Goal: Task Accomplishment & Management: Manage account settings

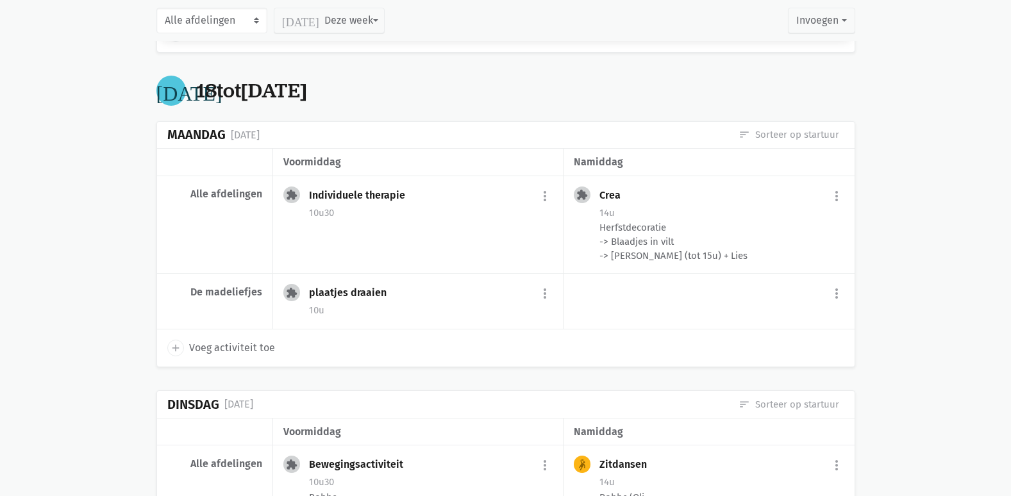
scroll to position [1089, 0]
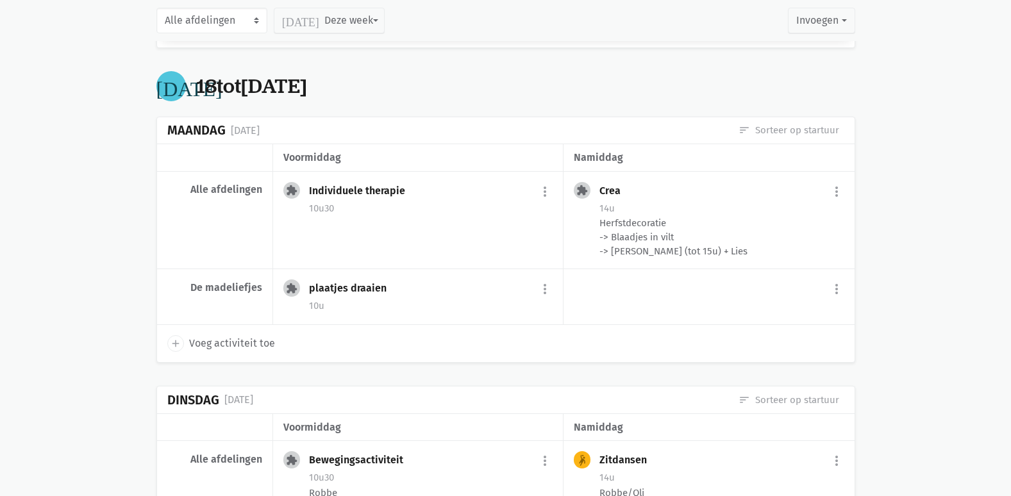
click at [211, 352] on span "Voeg activiteit toe" at bounding box center [232, 343] width 86 height 17
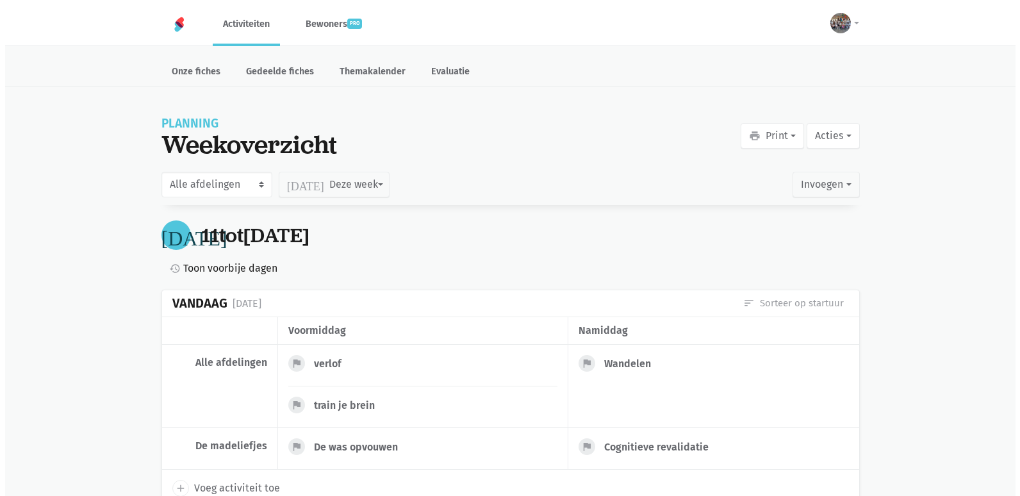
scroll to position [1018, 0]
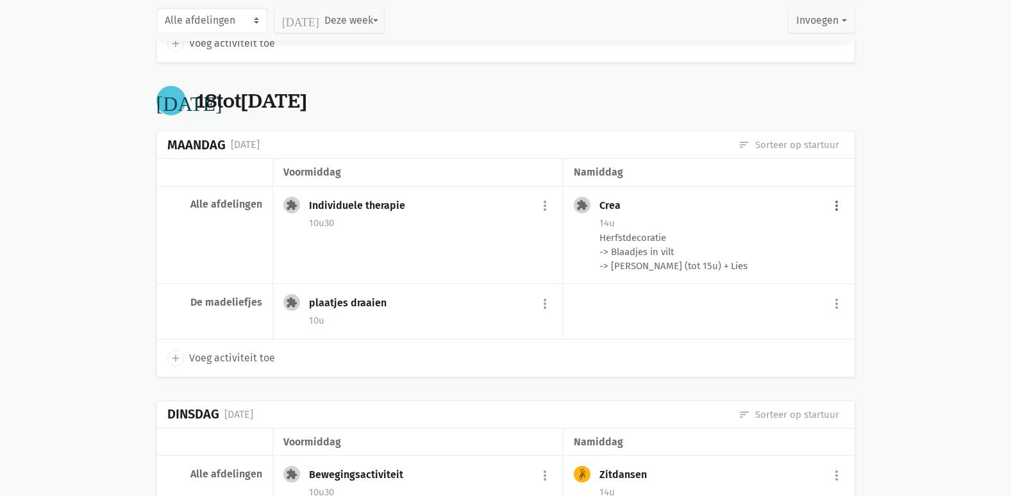
click at [834, 205] on button "more_vert" at bounding box center [836, 206] width 15 height 24
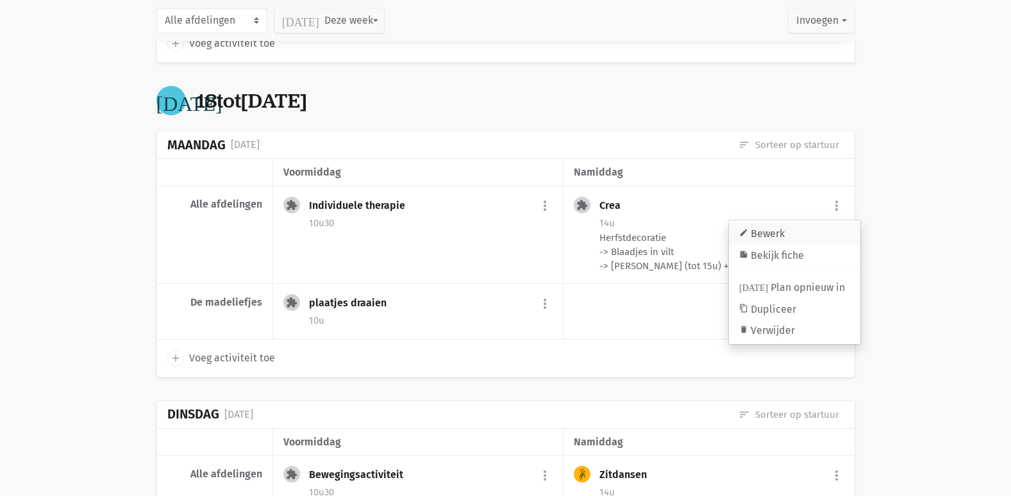
click at [811, 226] on link "edit Bewerk" at bounding box center [794, 234] width 131 height 22
select select "14:00"
select select "15:00"
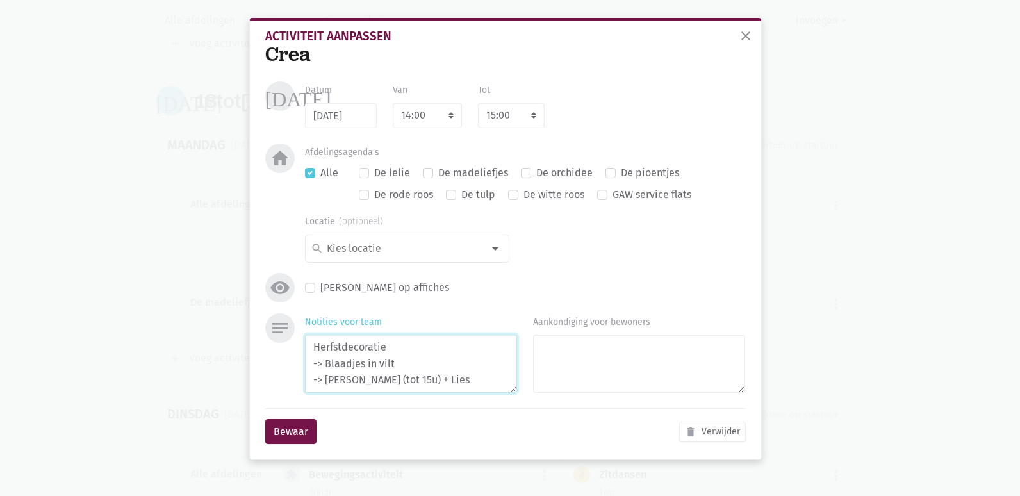
drag, startPoint x: 442, startPoint y: 383, endPoint x: 399, endPoint y: 376, distance: 43.4
click at [399, 376] on textarea "Herfstdecoratie -> Blaadjes in vilt -> [PERSON_NAME] (tot 15u) + Lies" at bounding box center [411, 364] width 212 height 58
type textarea "Herfstdecoratie -> Blaadjes in vilt -> Julie (tot 15u) + Inez"
click at [290, 433] on button "Bewaar" at bounding box center [290, 432] width 51 height 26
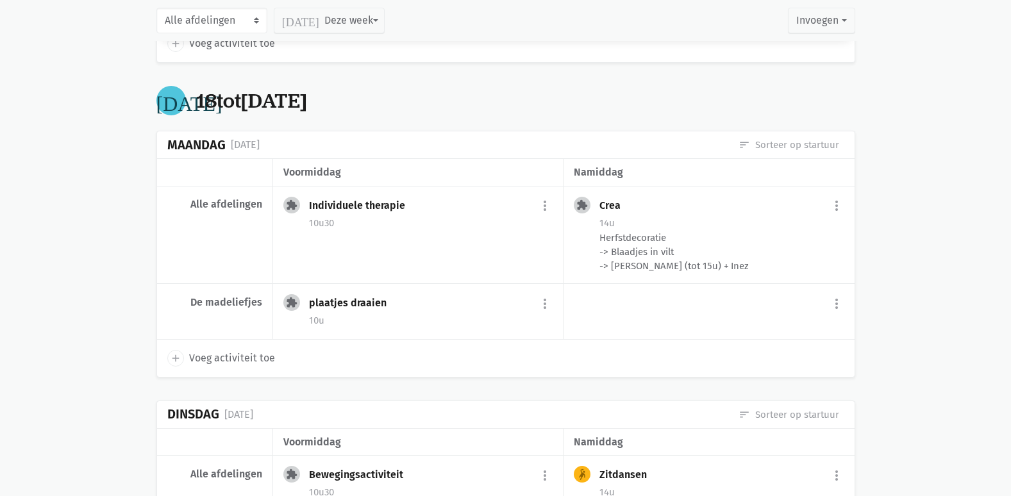
click at [211, 358] on span "Voeg activiteit toe" at bounding box center [232, 358] width 86 height 17
select select "14:00"
select select "15:00"
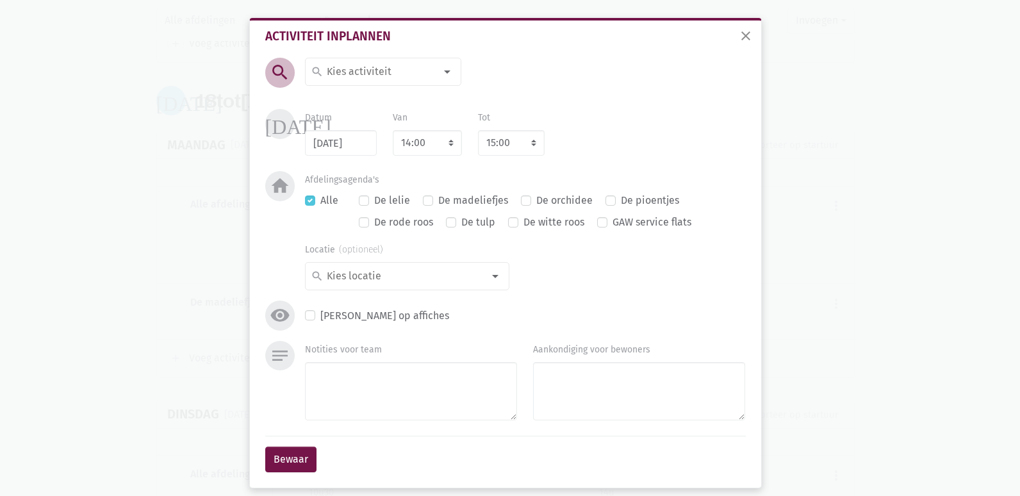
click at [377, 75] on input at bounding box center [380, 71] width 111 height 17
type input "verlof"
click at [361, 92] on span "verlof" at bounding box center [383, 97] width 145 height 17
click at [417, 144] on select "7:00 7:15 7:30 7:45 8:00 8:15 8:30 8:45 9:00 9:15 9:30 9:45 10:00 10:15 10:30 1…" at bounding box center [427, 143] width 69 height 26
select select "7:00"
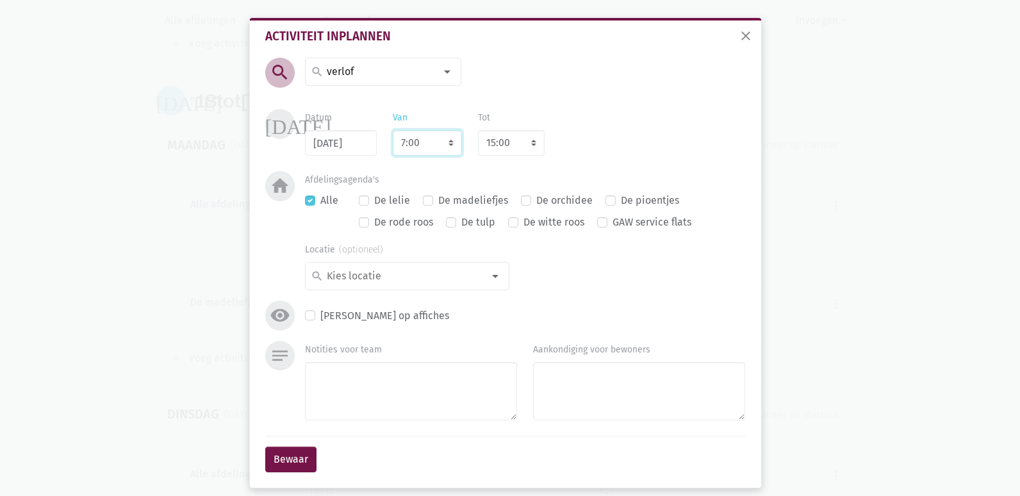
click at [393, 130] on select "7:00 7:15 7:30 7:45 8:00 8:15 8:30 8:45 9:00 9:15 9:30 9:45 10:00 10:15 10:30 1…" at bounding box center [427, 143] width 69 height 26
select select "8:00"
click at [565, 133] on div "Datum 18/08/2025 Van 7:00 7:15 7:30 7:45 8:00 8:15 8:30 8:45 9:00 9:15 9:30 9:4…" at bounding box center [525, 132] width 456 height 47
click at [305, 399] on textarea "Notities voor team" at bounding box center [411, 391] width 212 height 58
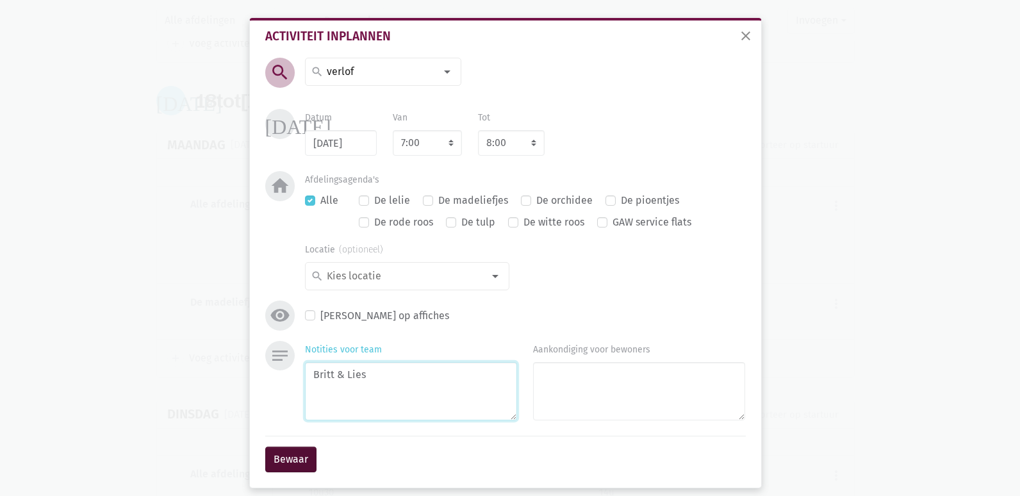
type textarea "Britt & Lies"
click at [272, 447] on button "Bewaar" at bounding box center [290, 460] width 51 height 26
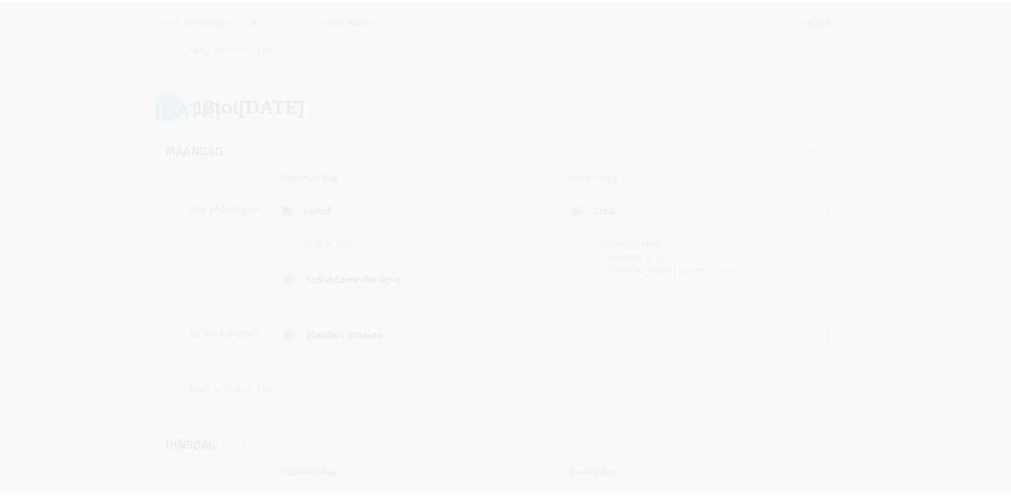
scroll to position [1007, 0]
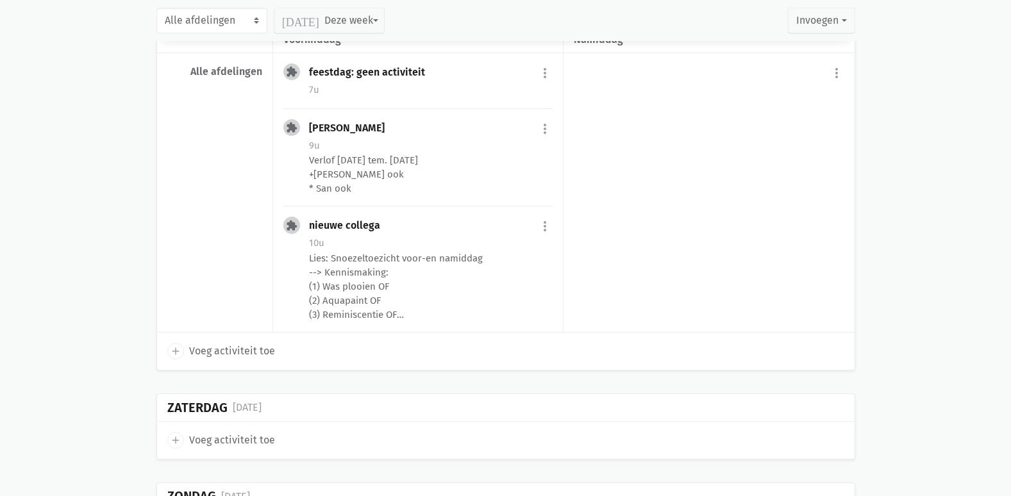
drag, startPoint x: 99, startPoint y: 251, endPoint x: 93, endPoint y: 235, distance: 17.3
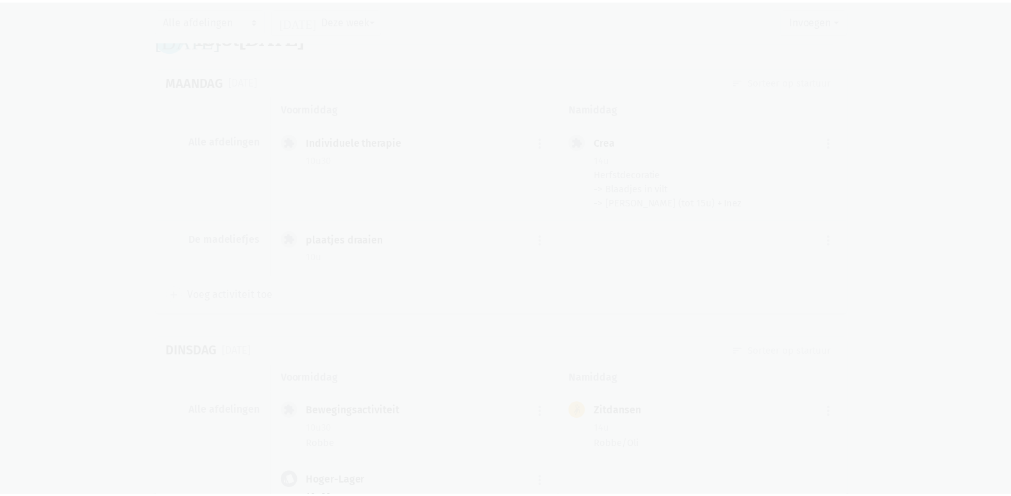
scroll to position [1089, 0]
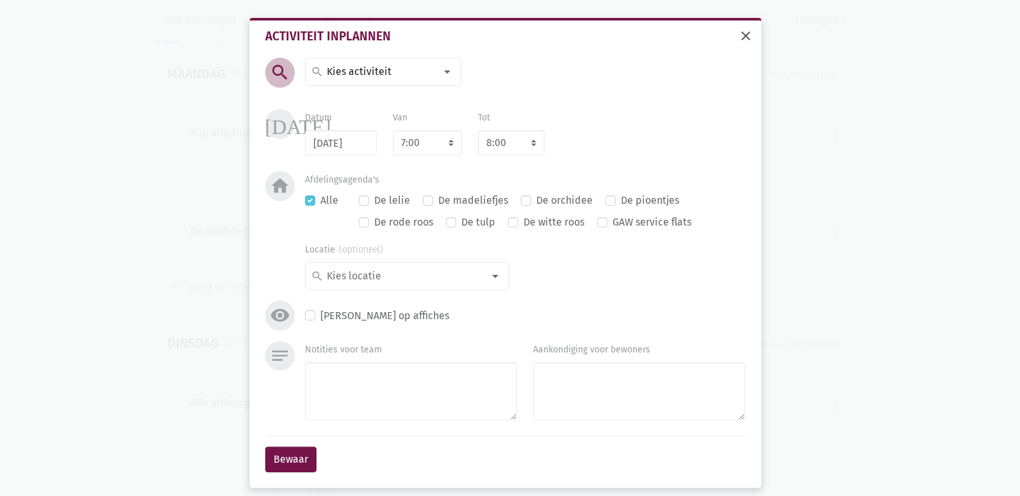
click at [740, 36] on span "close" at bounding box center [745, 35] width 15 height 15
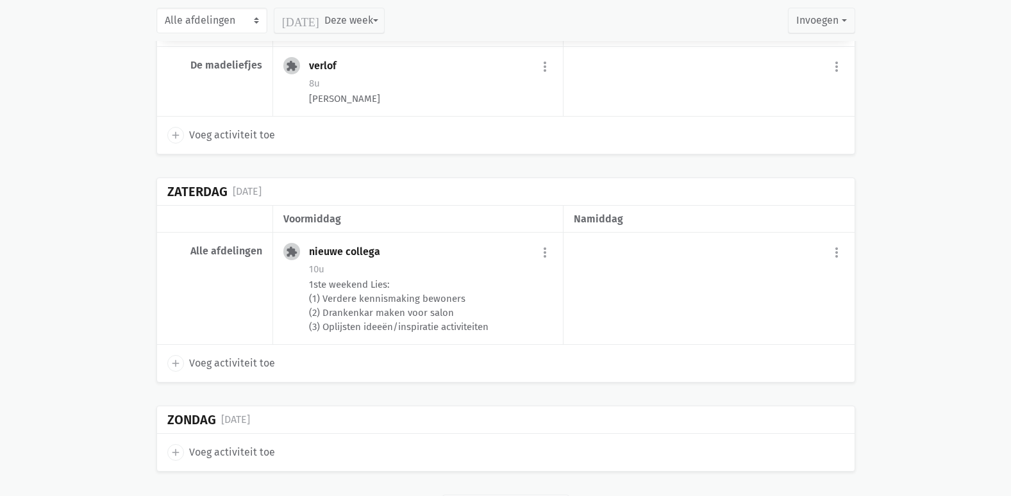
scroll to position [2513, 0]
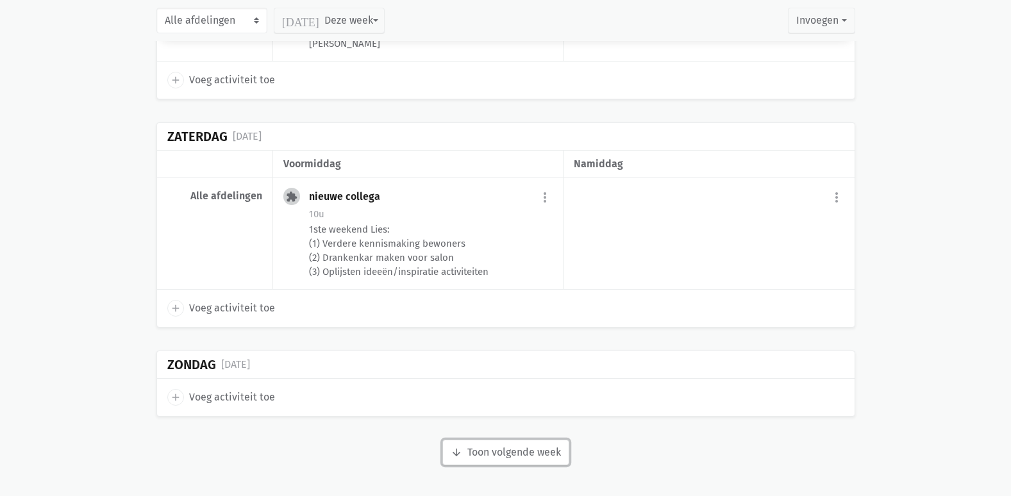
click at [541, 456] on button "arrow_downward Week wordt geladen Toon volgende week" at bounding box center [505, 453] width 127 height 26
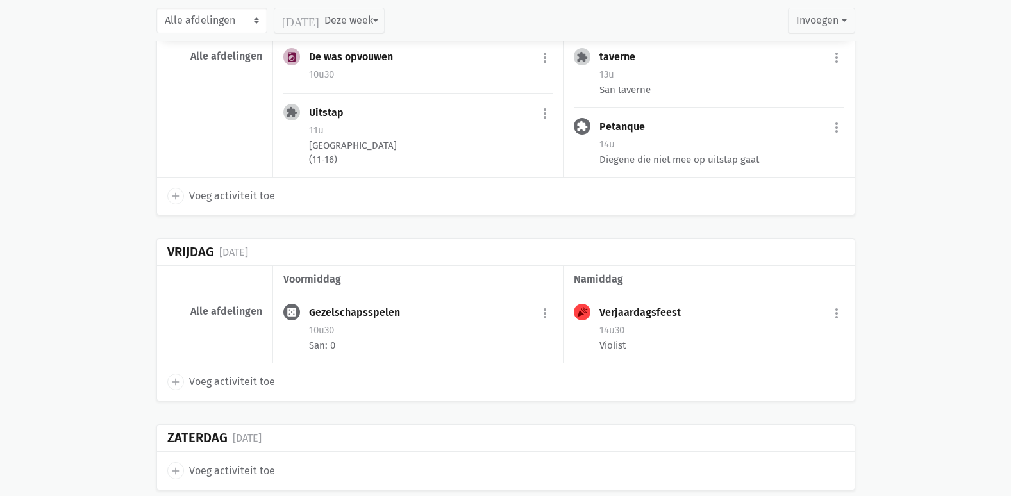
scroll to position [4027, 0]
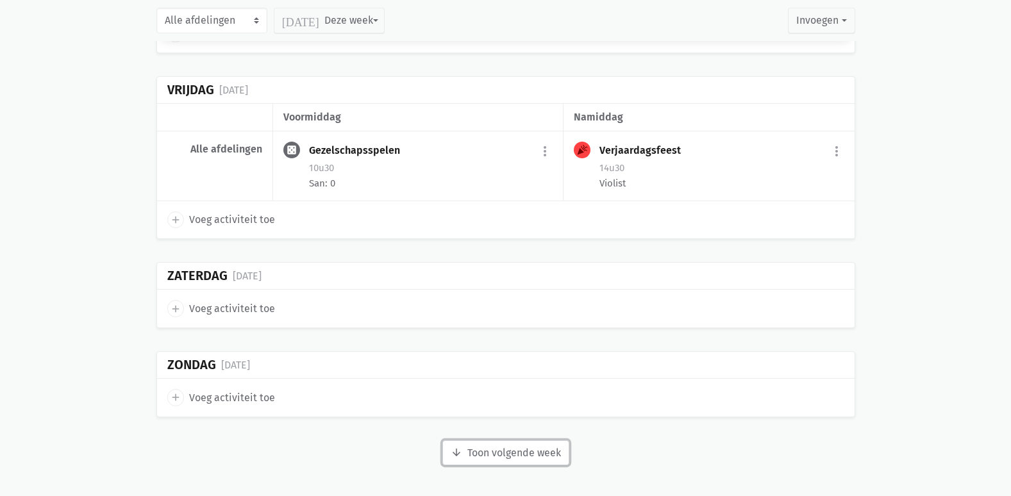
click at [470, 462] on button "arrow_downward Week wordt geladen Toon volgende week" at bounding box center [505, 453] width 127 height 26
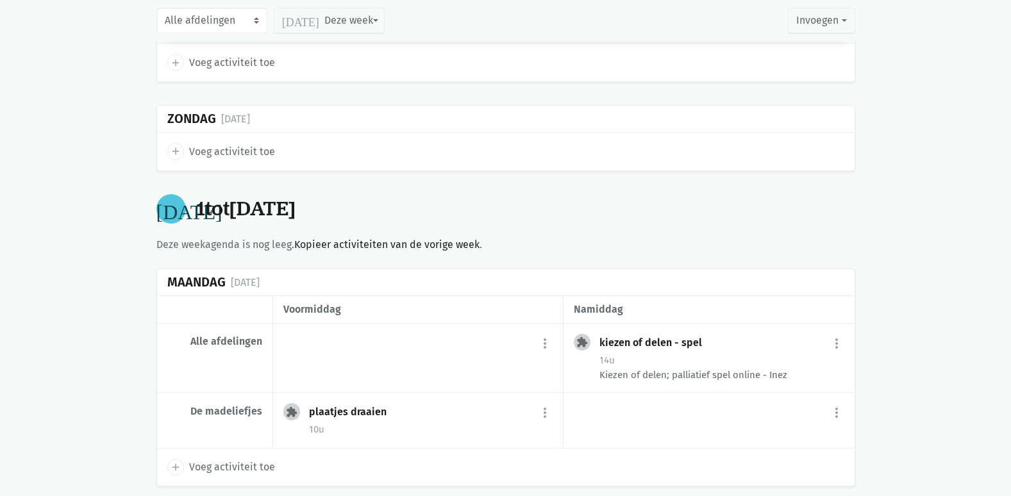
scroll to position [4411, 0]
